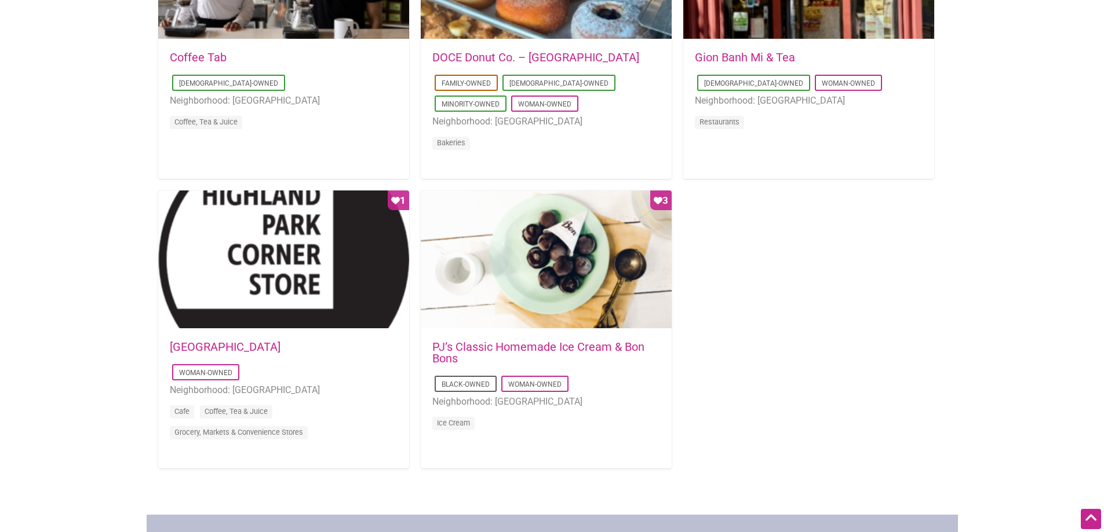
scroll to position [1043, 0]
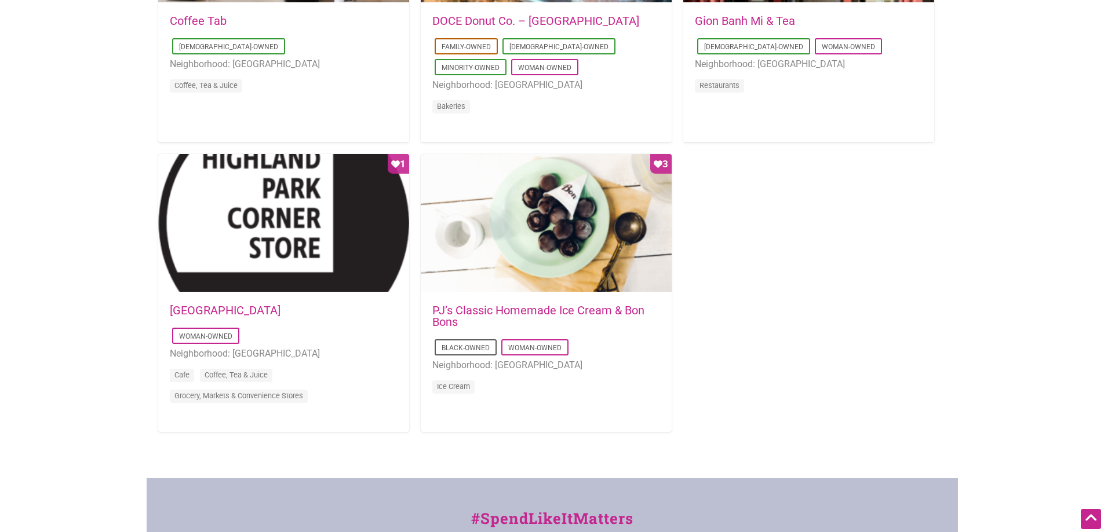
click at [277, 313] on link "[GEOGRAPHIC_DATA]" at bounding box center [225, 311] width 111 height 14
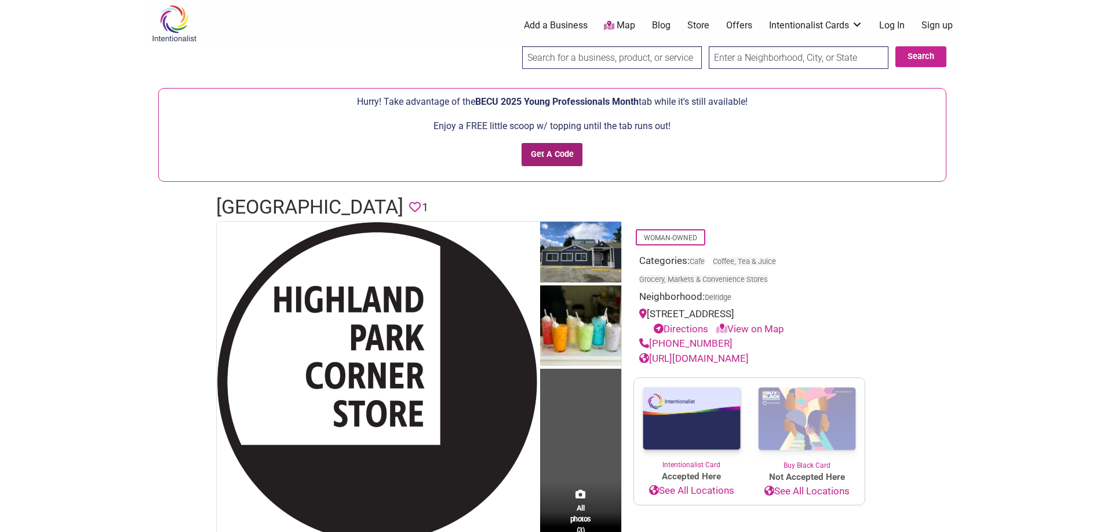
click at [548, 152] on input "Get A Code" at bounding box center [551, 155] width 61 height 24
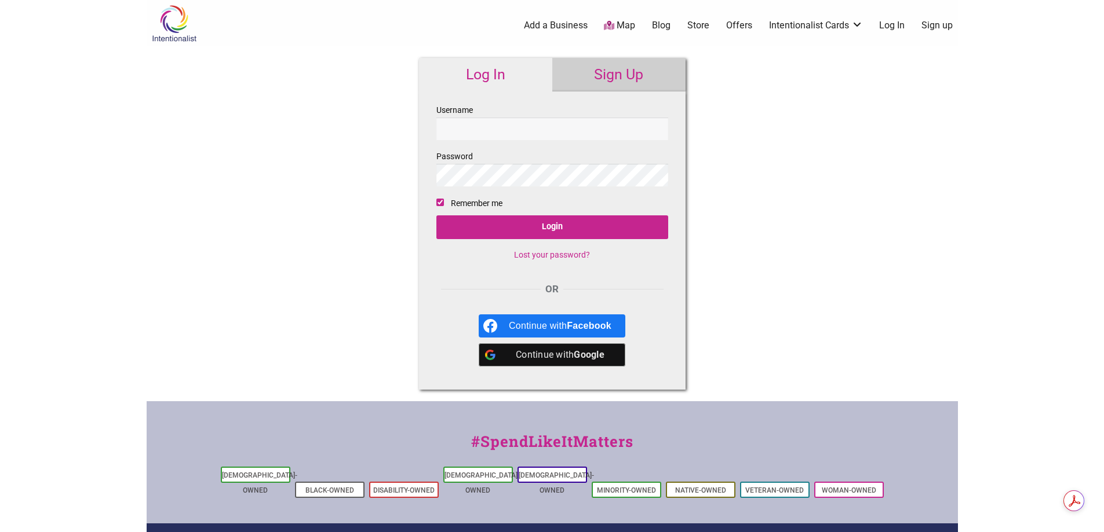
click at [505, 133] on input "Username" at bounding box center [552, 129] width 232 height 23
click at [453, 126] on input "Username" at bounding box center [552, 129] width 232 height 23
click at [548, 353] on div "Continue with Google" at bounding box center [560, 355] width 103 height 23
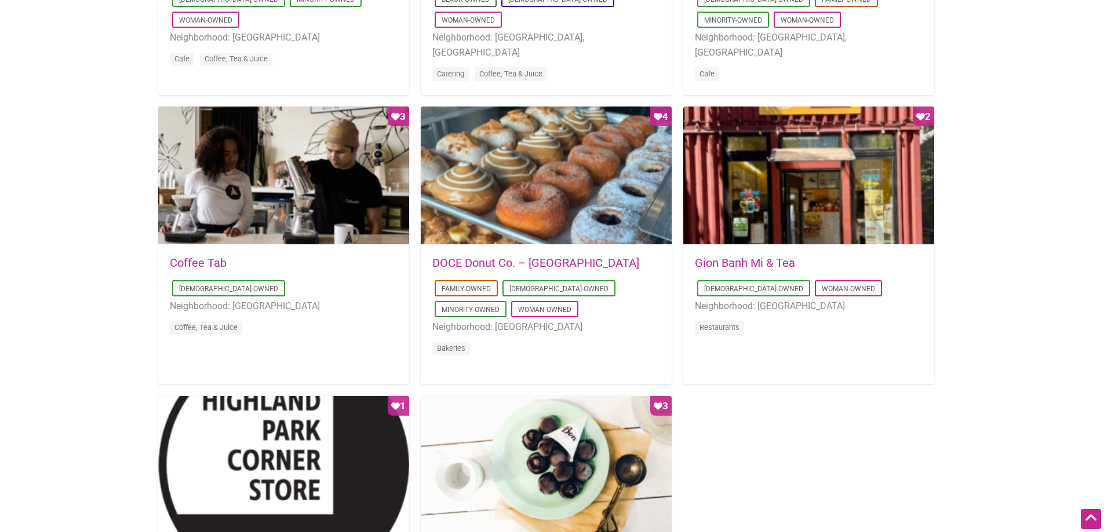
scroll to position [869, 0]
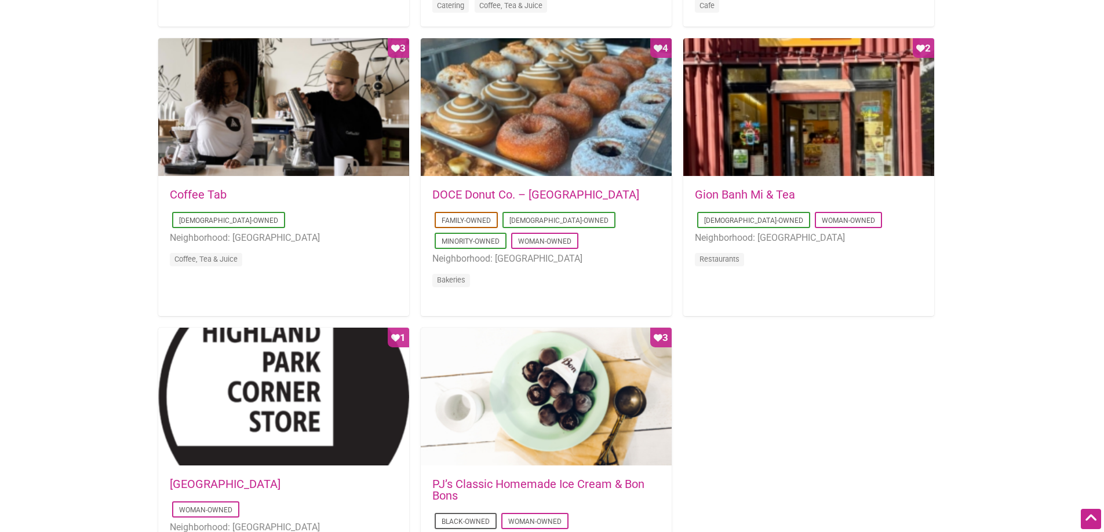
click at [750, 195] on link "Gion Banh Mi & Tea" at bounding box center [745, 195] width 100 height 14
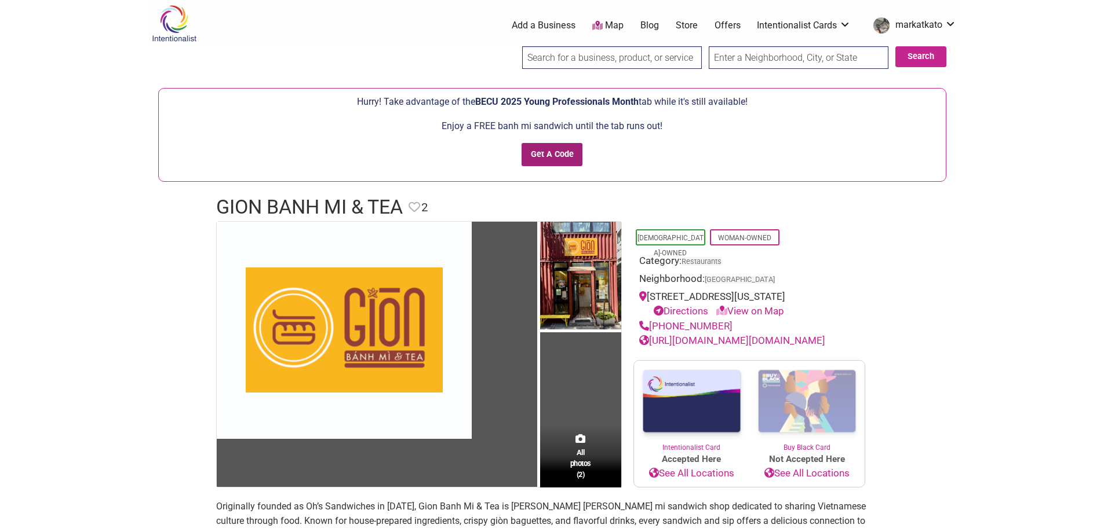
click at [554, 155] on input "Get A Code" at bounding box center [551, 155] width 61 height 24
